Goal: Information Seeking & Learning: Learn about a topic

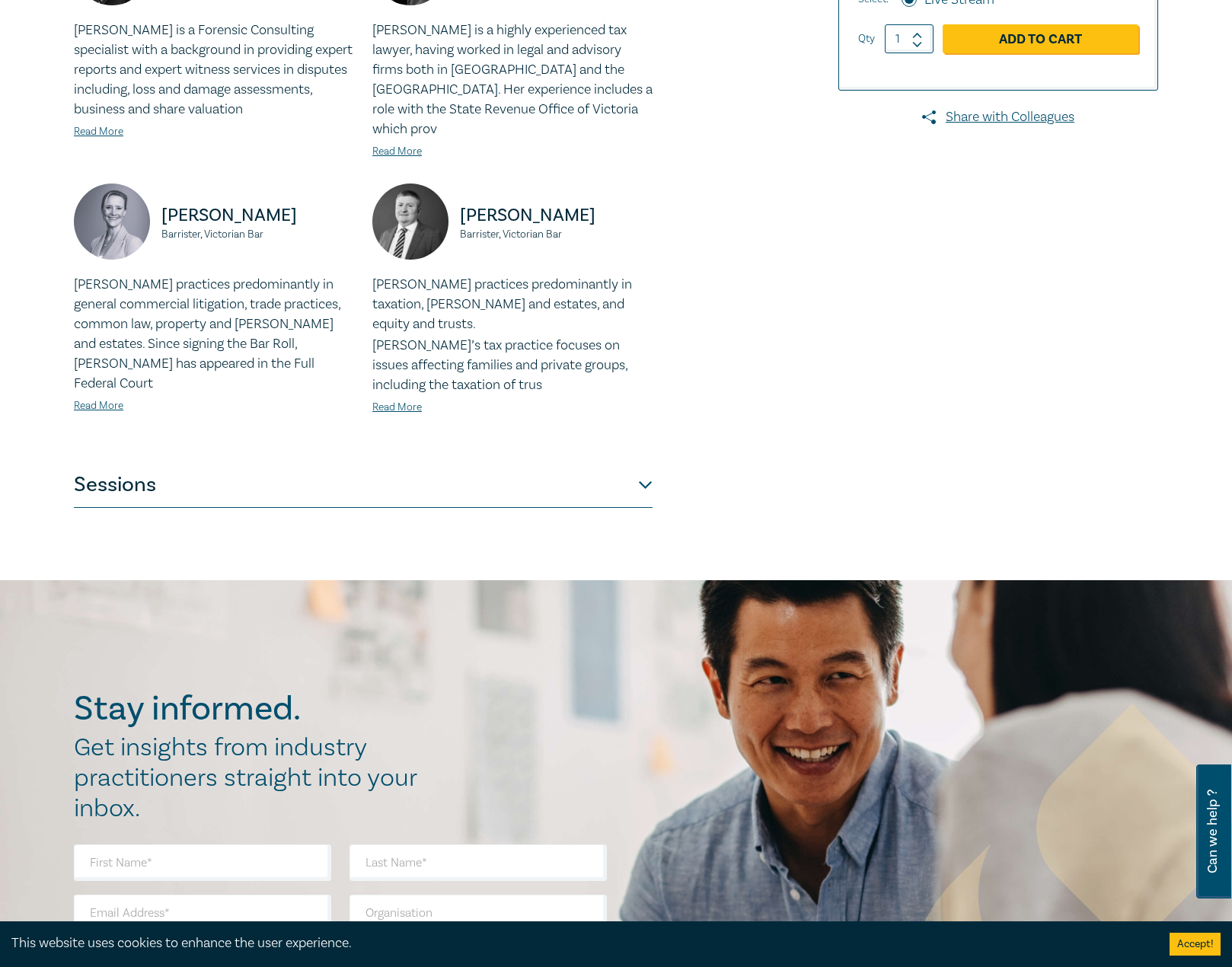
scroll to position [533, 0]
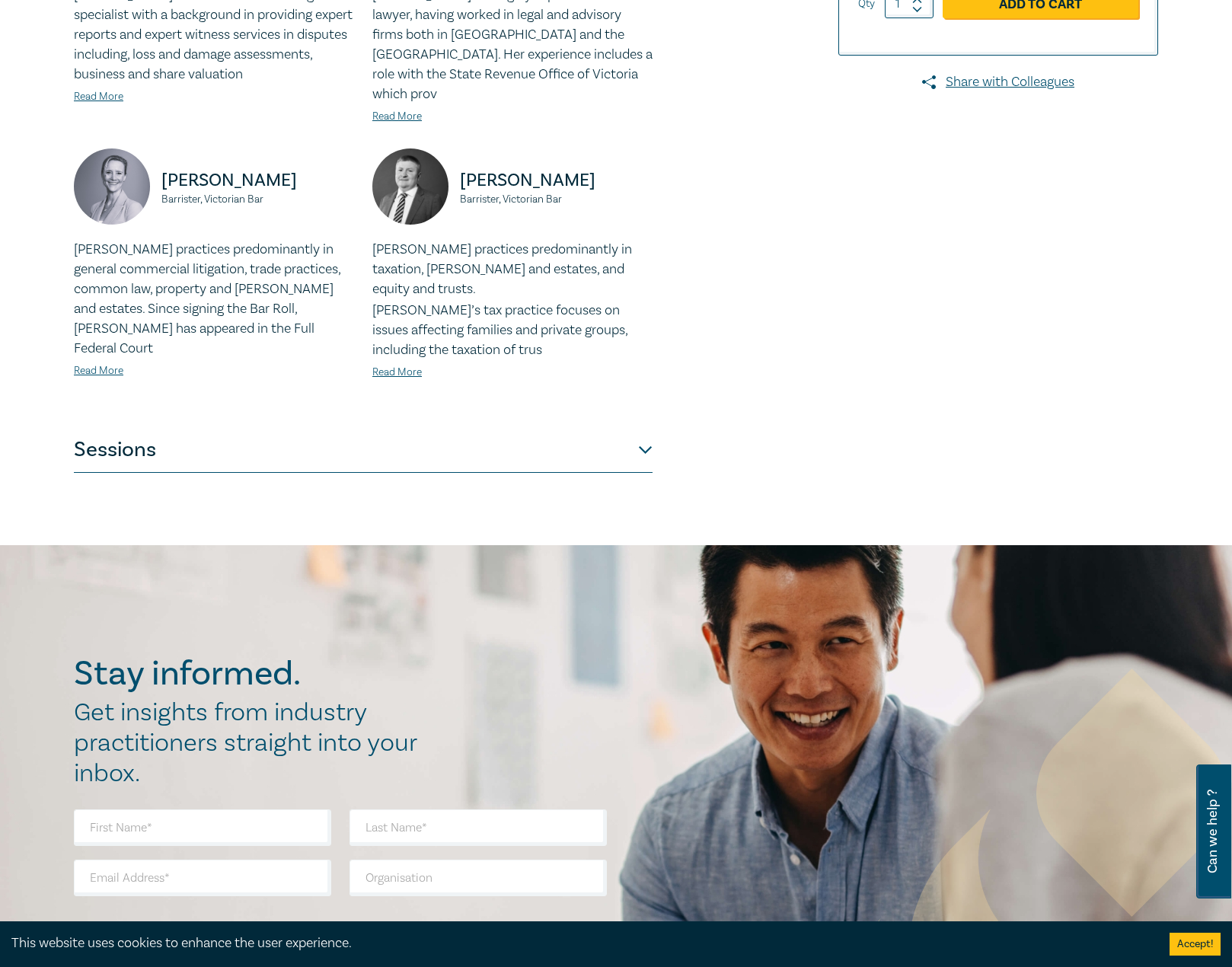
click at [185, 428] on button "Sessions" at bounding box center [363, 450] width 579 height 46
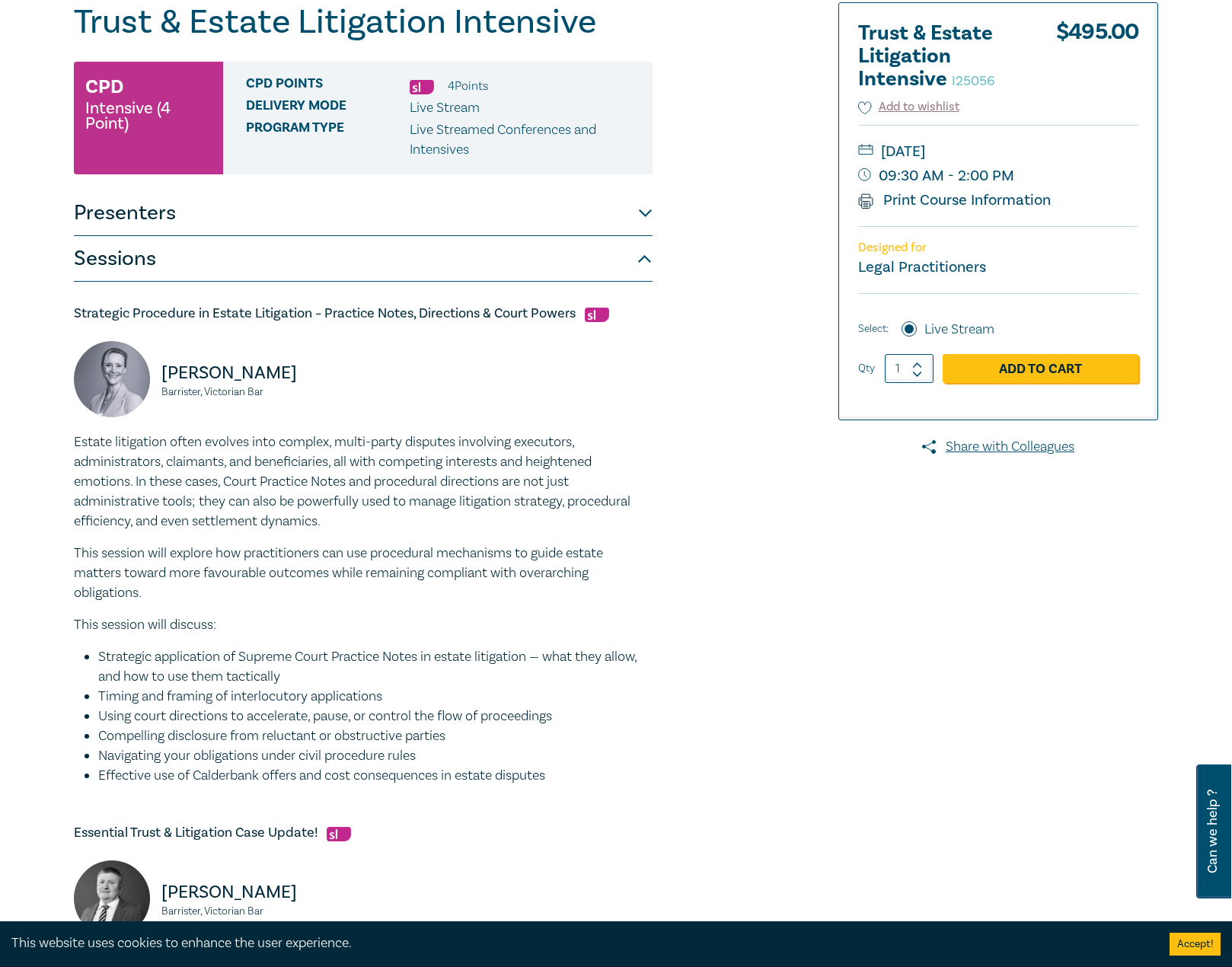
scroll to position [0, 0]
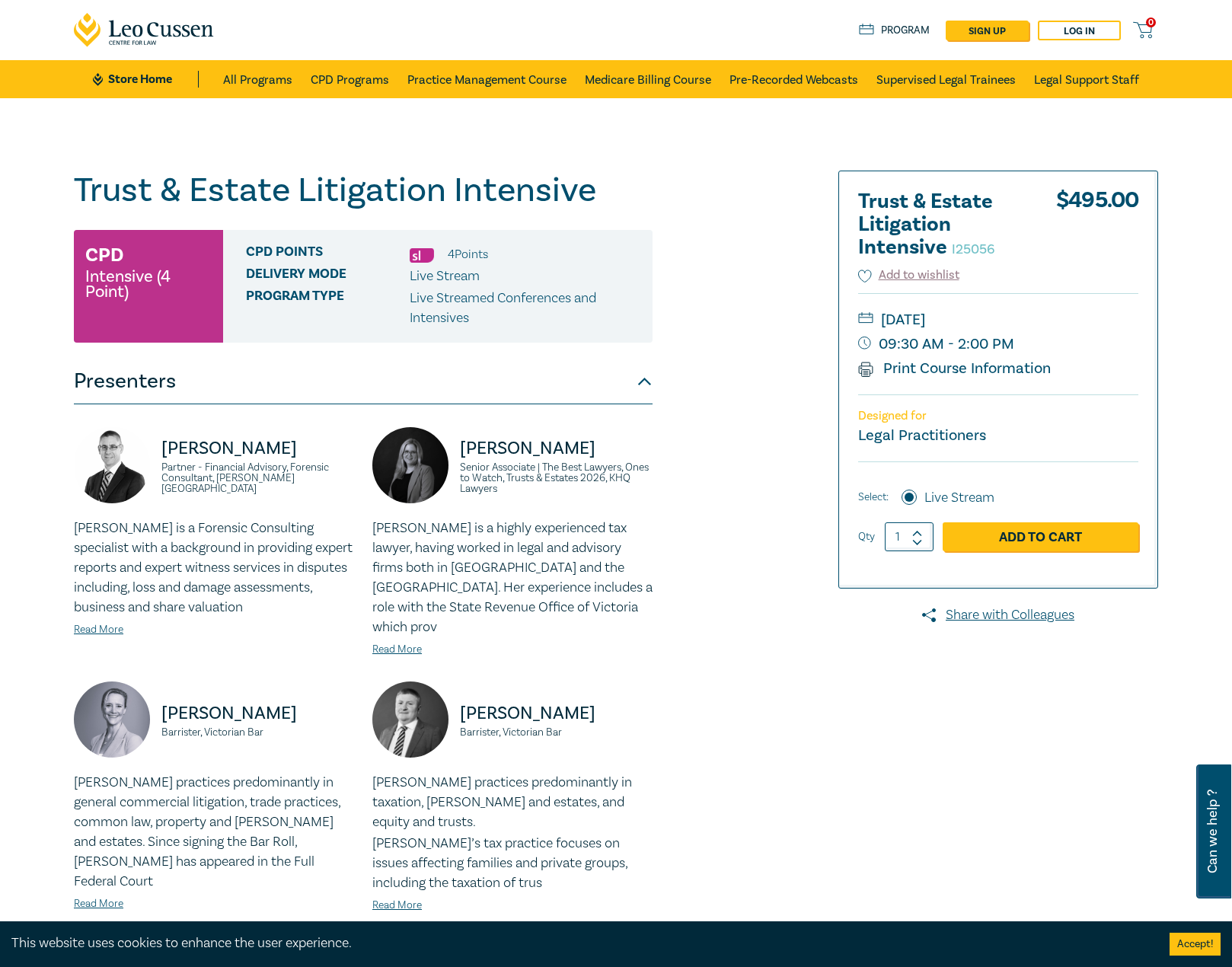
drag, startPoint x: 725, startPoint y: 602, endPoint x: 709, endPoint y: 637, distance: 38.5
click at [725, 602] on div "Trust & Estate Litigation Intensive I25056 CPD Intensive (4 Point) CPD Points 4…" at bounding box center [432, 588] width 735 height 836
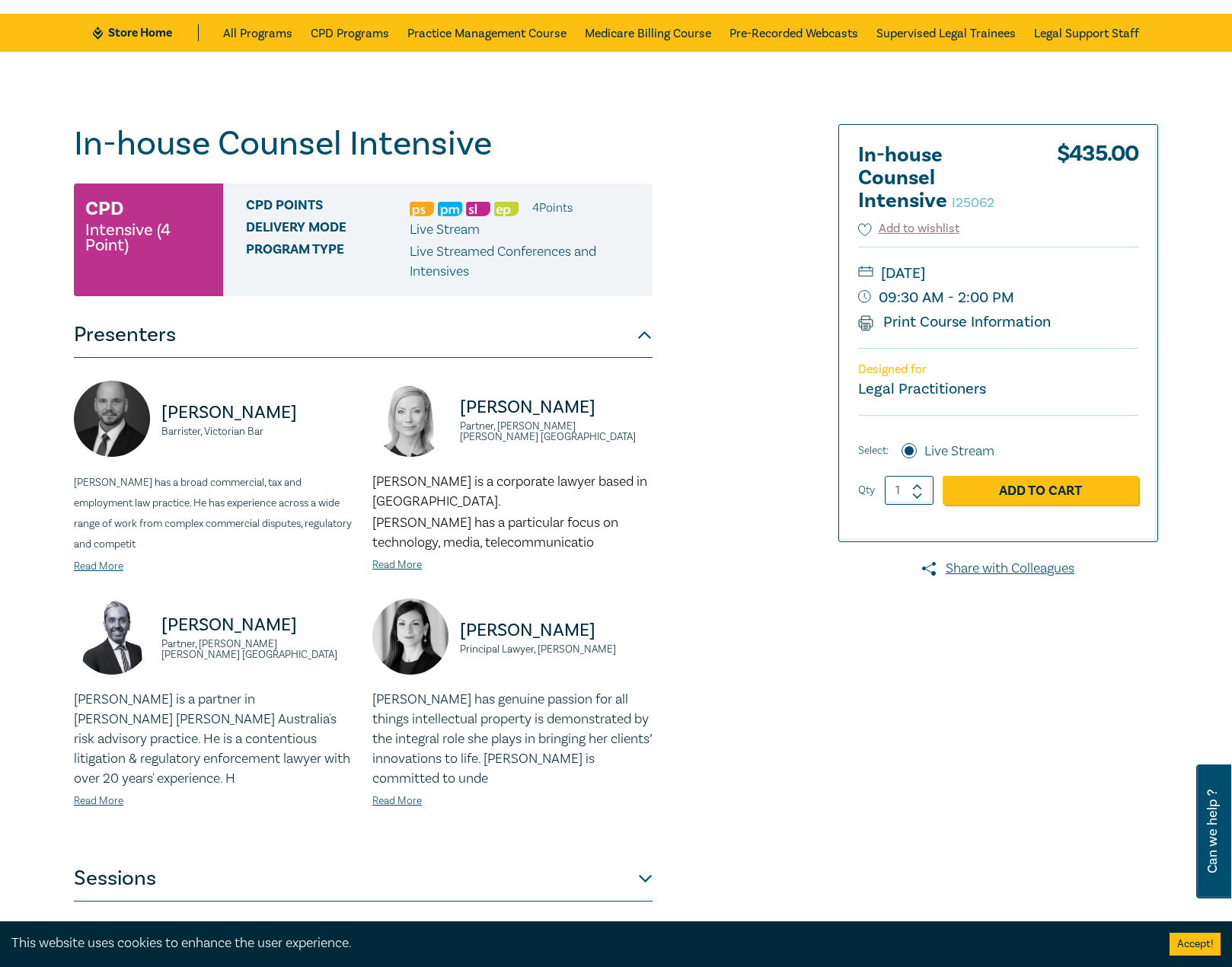
scroll to position [229, 0]
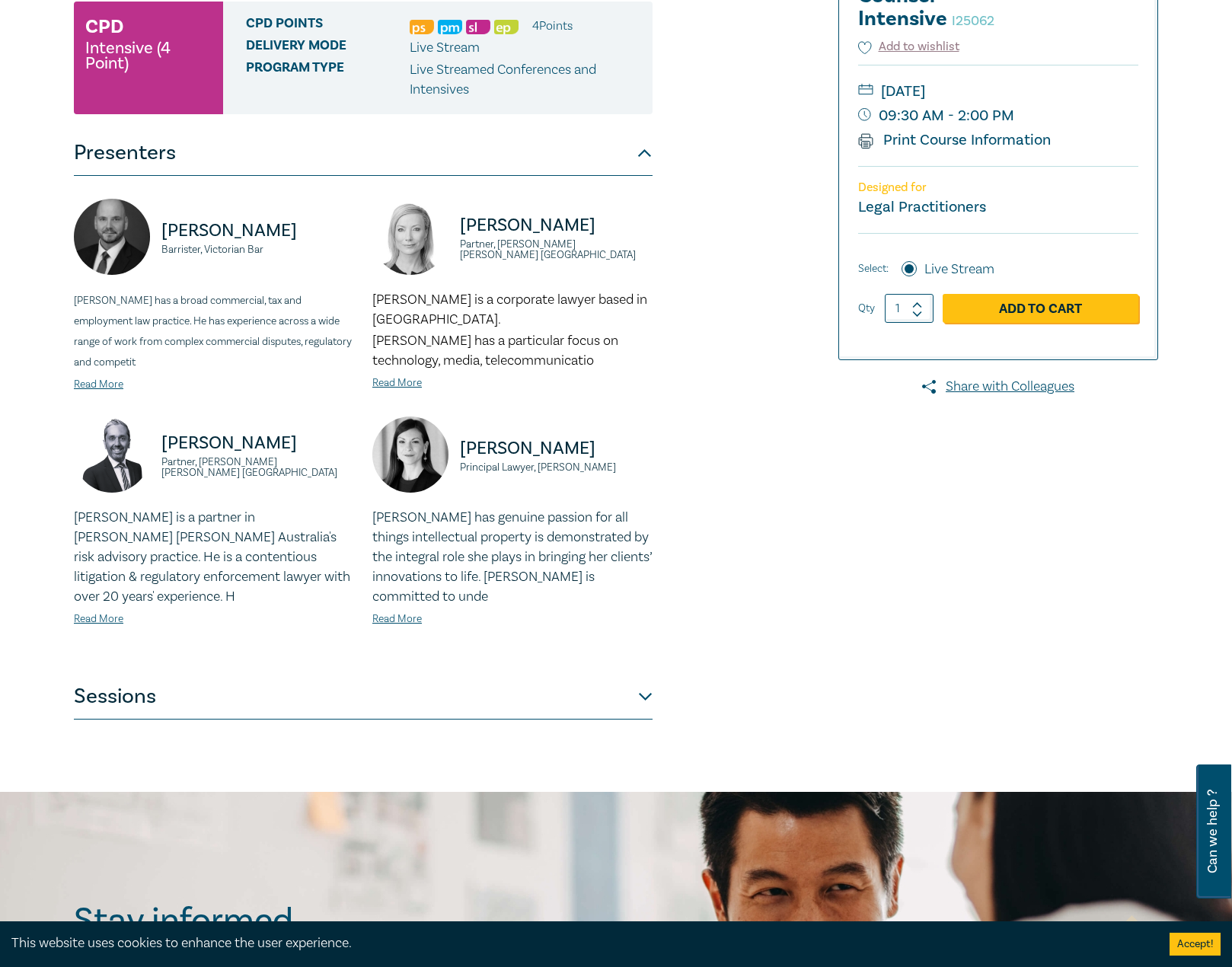
click at [291, 714] on button "Sessions" at bounding box center [363, 696] width 579 height 46
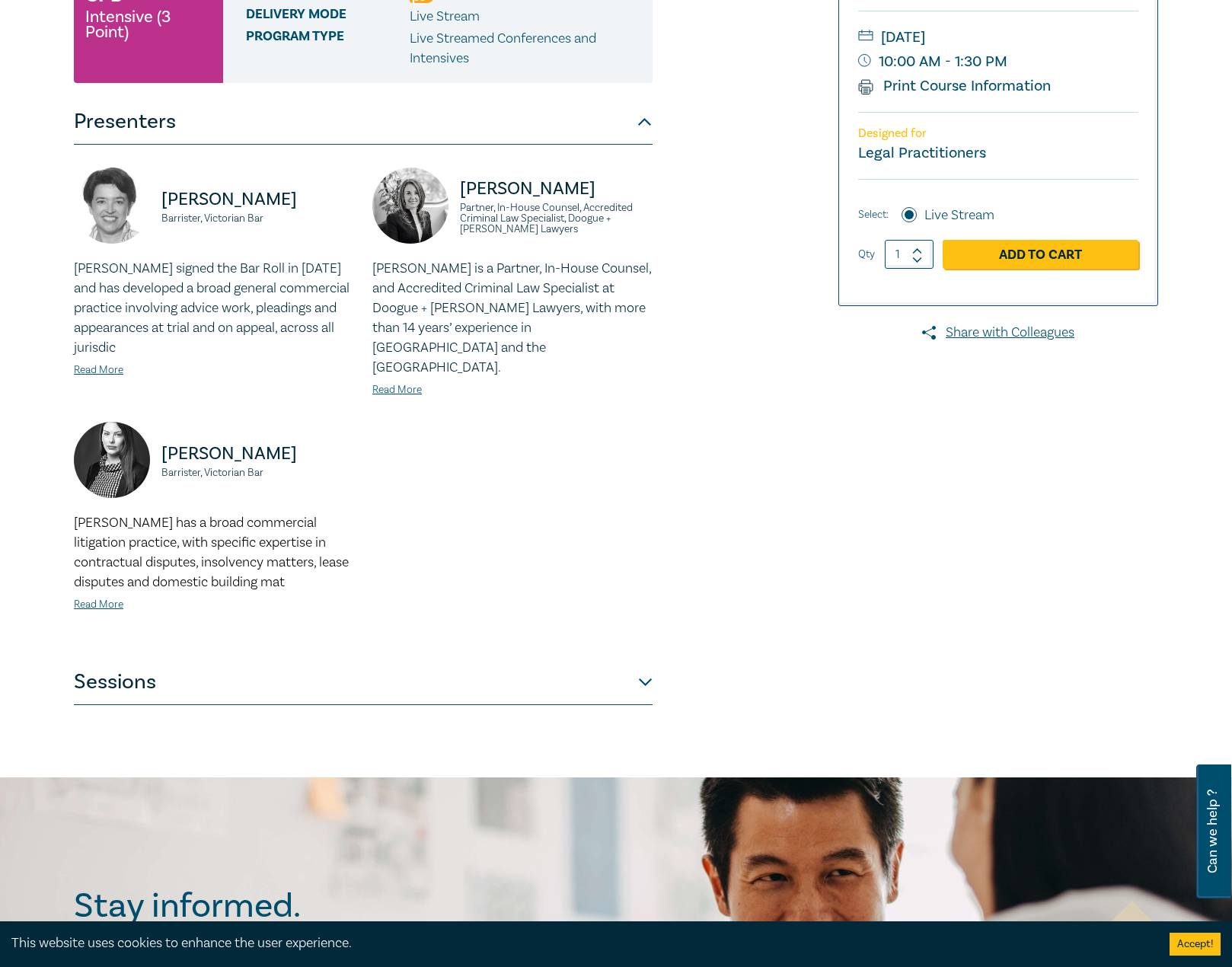
scroll to position [381, 0]
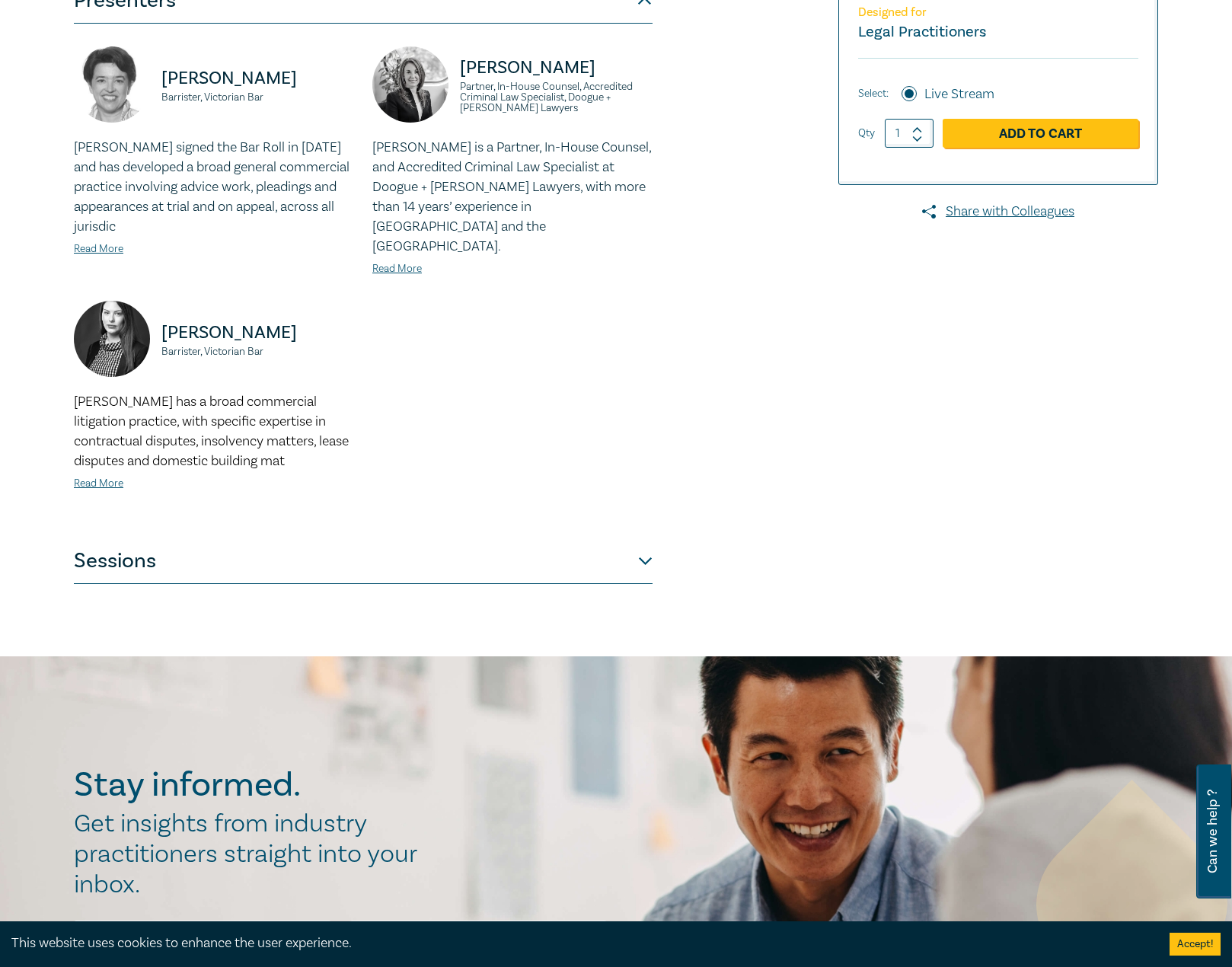
click at [237, 554] on button "Sessions" at bounding box center [363, 561] width 579 height 46
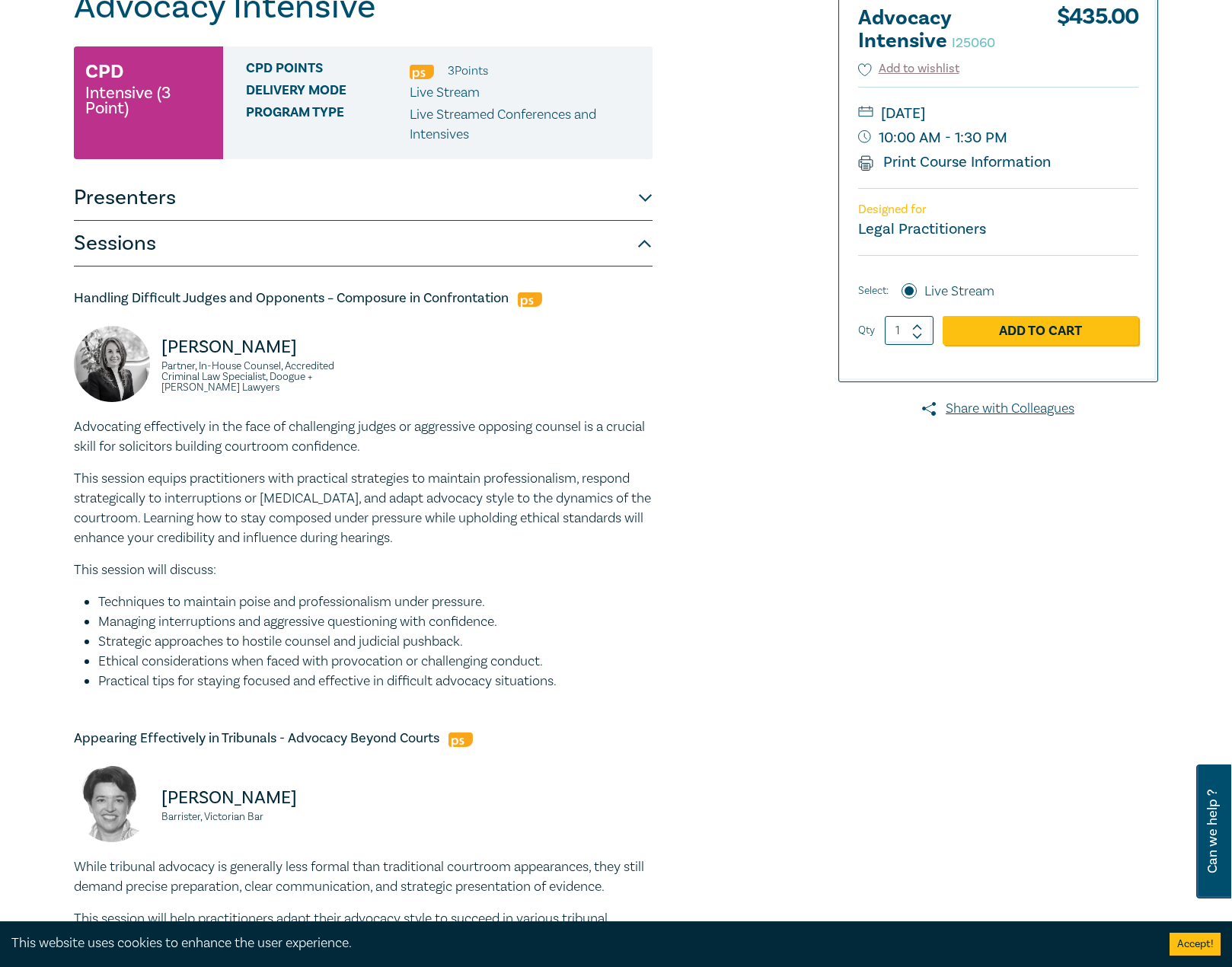
scroll to position [0, 0]
